Goal: Information Seeking & Learning: Learn about a topic

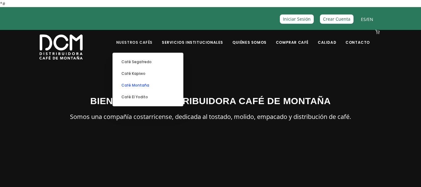
click at [157, 86] on link "Café Montaña" at bounding box center [148, 85] width 64 height 12
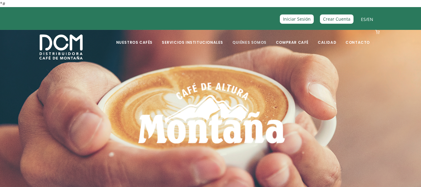
click at [256, 44] on link "Quiénes Somos" at bounding box center [249, 37] width 42 height 14
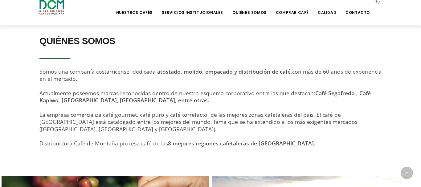
scroll to position [191, 0]
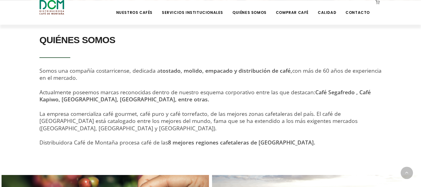
drag, startPoint x: 67, startPoint y: 77, endPoint x: 34, endPoint y: 72, distance: 32.7
click at [34, 72] on section "QUIÉNES SOMOS Somos una compañía costarricense, dedicada a tostado, molido, emp…" at bounding box center [210, 94] width 421 height 144
copy span "Somos una compañía costarricense, dedicada a tostado, molido, empacado y distri…"
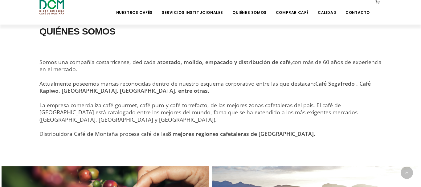
scroll to position [199, 0]
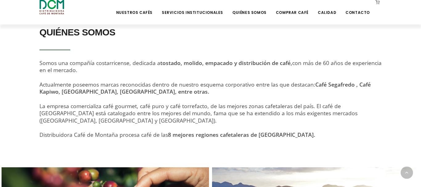
copy span "Somos una compañía costarricense, dedicada a tostado, molido, empacado y distri…"
